Goal: Transaction & Acquisition: Purchase product/service

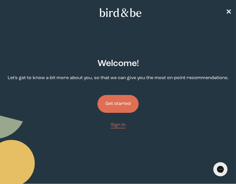
click at [120, 105] on button "Get started" at bounding box center [117, 104] width 41 height 18
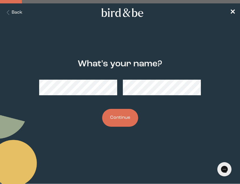
click at [116, 122] on button "Continue" at bounding box center [120, 118] width 36 height 18
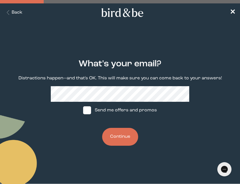
click at [116, 140] on button "Continue" at bounding box center [120, 137] width 36 height 18
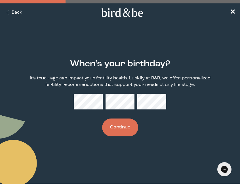
click at [111, 128] on button "Continue" at bounding box center [120, 127] width 36 height 18
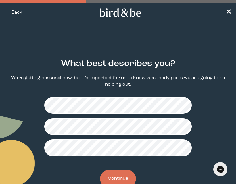
click at [115, 181] on button "Continue" at bounding box center [118, 179] width 36 height 18
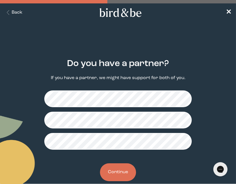
click at [124, 169] on button "Continue" at bounding box center [118, 172] width 36 height 18
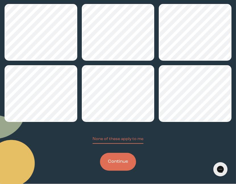
scroll to position [82, 0]
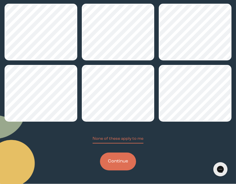
click at [118, 159] on button "Continue" at bounding box center [118, 161] width 36 height 18
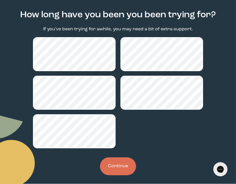
scroll to position [54, 0]
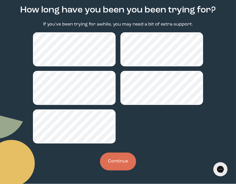
click at [114, 165] on button "Continue" at bounding box center [118, 161] width 36 height 18
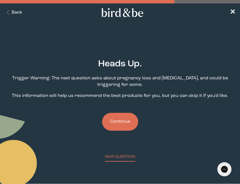
click at [122, 123] on button "Continue" at bounding box center [120, 122] width 36 height 18
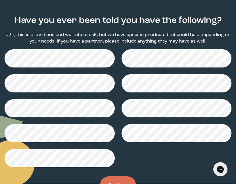
scroll to position [57, 0]
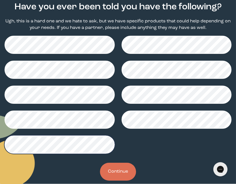
click at [116, 168] on button "Continue" at bounding box center [118, 172] width 36 height 18
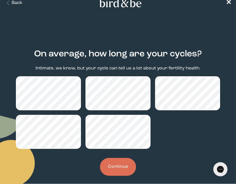
scroll to position [15, 0]
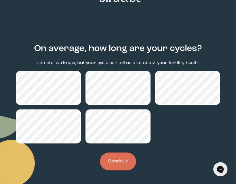
click at [111, 163] on button "Continue" at bounding box center [118, 161] width 36 height 18
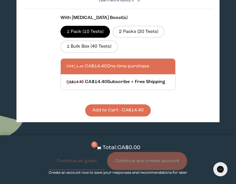
scroll to position [227, 0]
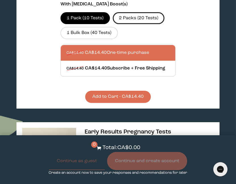
click at [138, 19] on label "2 Packs (20 Tests)" at bounding box center [139, 18] width 52 height 12
click at [0, 0] on input "2 Packs (20 Tests)" at bounding box center [0, 0] width 0 height 0
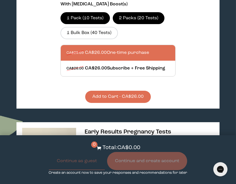
click at [95, 18] on label "1 Pack (10 Tests)" at bounding box center [84, 18] width 49 height 12
click at [0, 0] on input "1 Pack (10 Tests)" at bounding box center [0, 0] width 0 height 0
click at [118, 97] on button "Add to Cart - CA$14.40" at bounding box center [117, 97] width 65 height 12
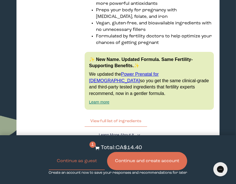
scroll to position [1077, 0]
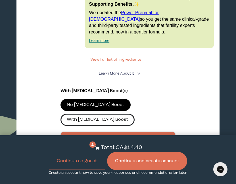
click at [134, 114] on label "With [MEDICAL_DATA] Boost" at bounding box center [97, 120] width 74 height 12
click at [0, 0] on input "With [MEDICAL_DATA] Boost" at bounding box center [0, 0] width 0 height 0
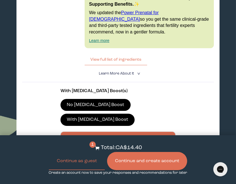
click at [81, 99] on label "No [MEDICAL_DATA] Boost" at bounding box center [95, 105] width 70 height 12
click at [0, 0] on input "No [MEDICAL_DATA] Boost" at bounding box center [0, 0] width 0 height 0
click at [131, 114] on label "With [MEDICAL_DATA] Boost" at bounding box center [97, 120] width 74 height 12
click at [0, 0] on input "With [MEDICAL_DATA] Boost" at bounding box center [0, 0] width 0 height 0
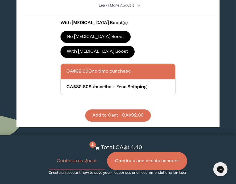
scroll to position [1162, 0]
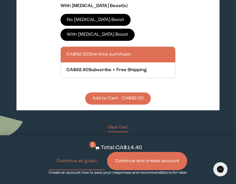
click at [118, 92] on button "Add to Cart - CA$92.00" at bounding box center [117, 98] width 65 height 12
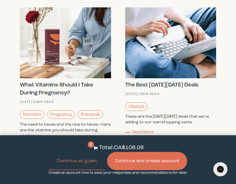
scroll to position [1566, 0]
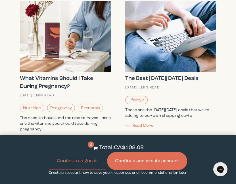
click at [141, 161] on button "Continue and create account" at bounding box center [147, 161] width 80 height 18
